Goal: Task Accomplishment & Management: Manage account settings

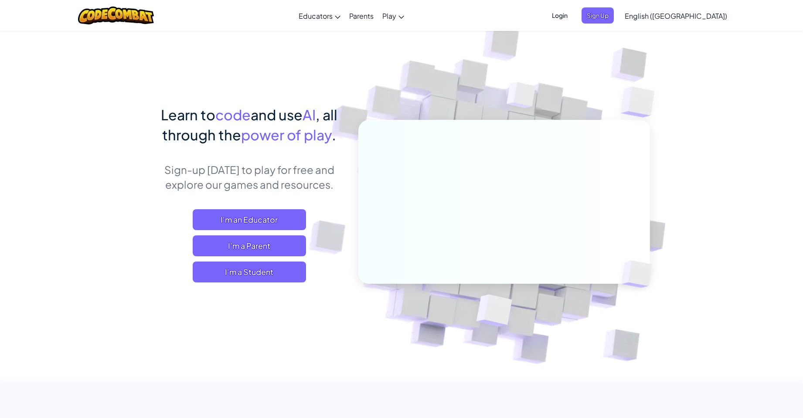
click at [573, 15] on span "Login" at bounding box center [560, 15] width 26 height 16
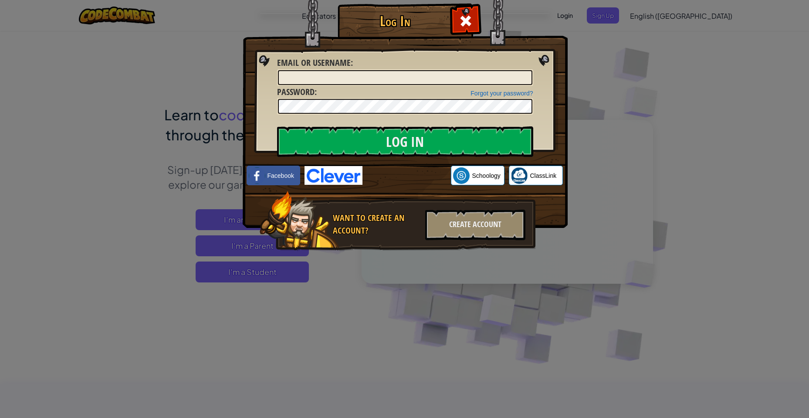
click at [580, 10] on div "Log In Unknown Error Email or Username : Forgot your password? Password : Log I…" at bounding box center [404, 209] width 809 height 418
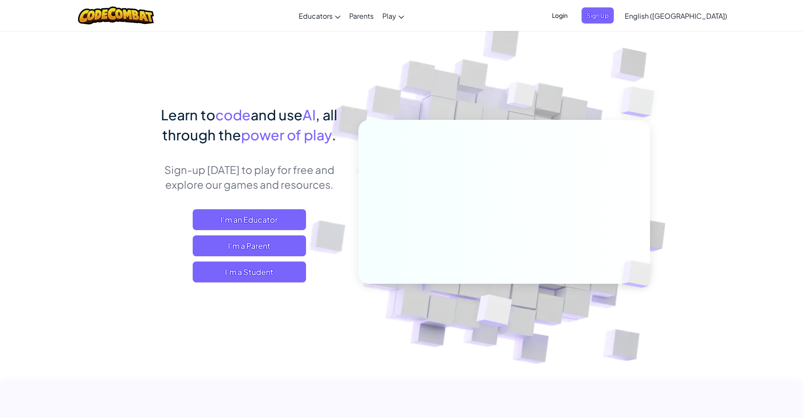
click at [573, 14] on span "Login" at bounding box center [560, 15] width 26 height 16
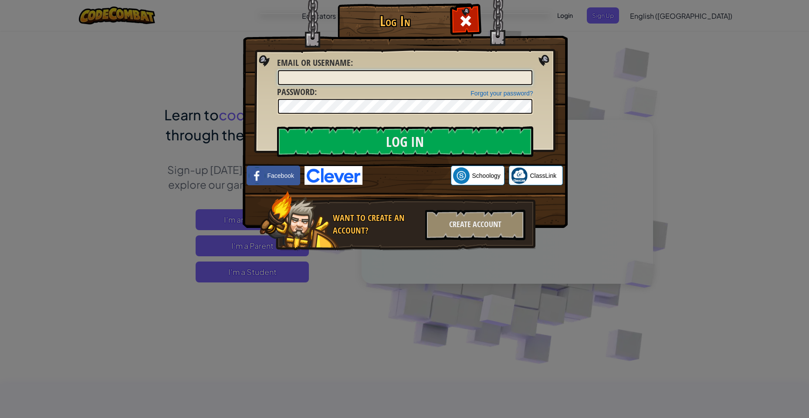
click at [356, 73] on input "Email or Username :" at bounding box center [405, 77] width 255 height 15
type input "TM081225"
click at [350, 131] on input "Log In" at bounding box center [405, 141] width 256 height 31
